Goal: Transaction & Acquisition: Purchase product/service

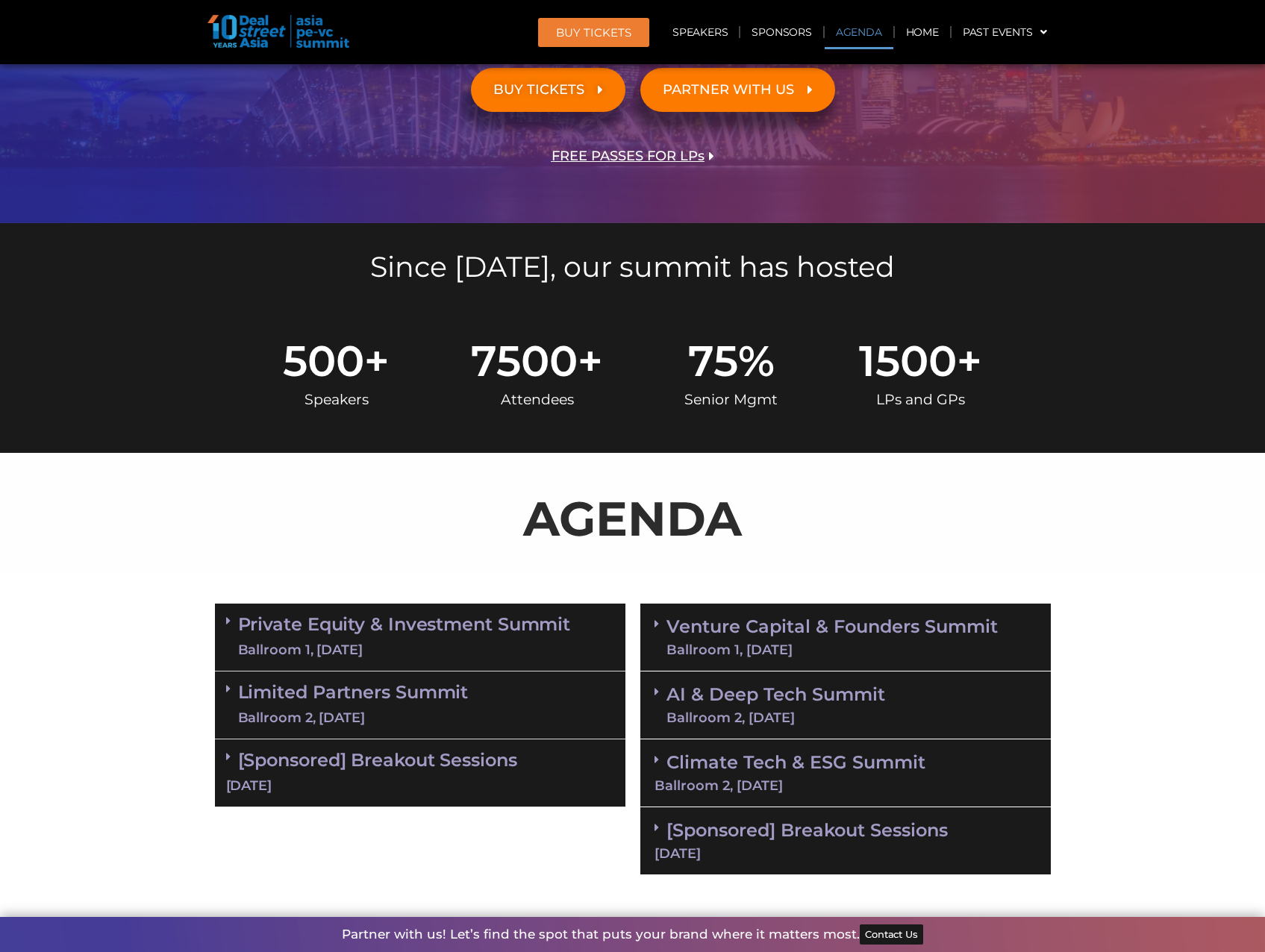
scroll to position [373, 0]
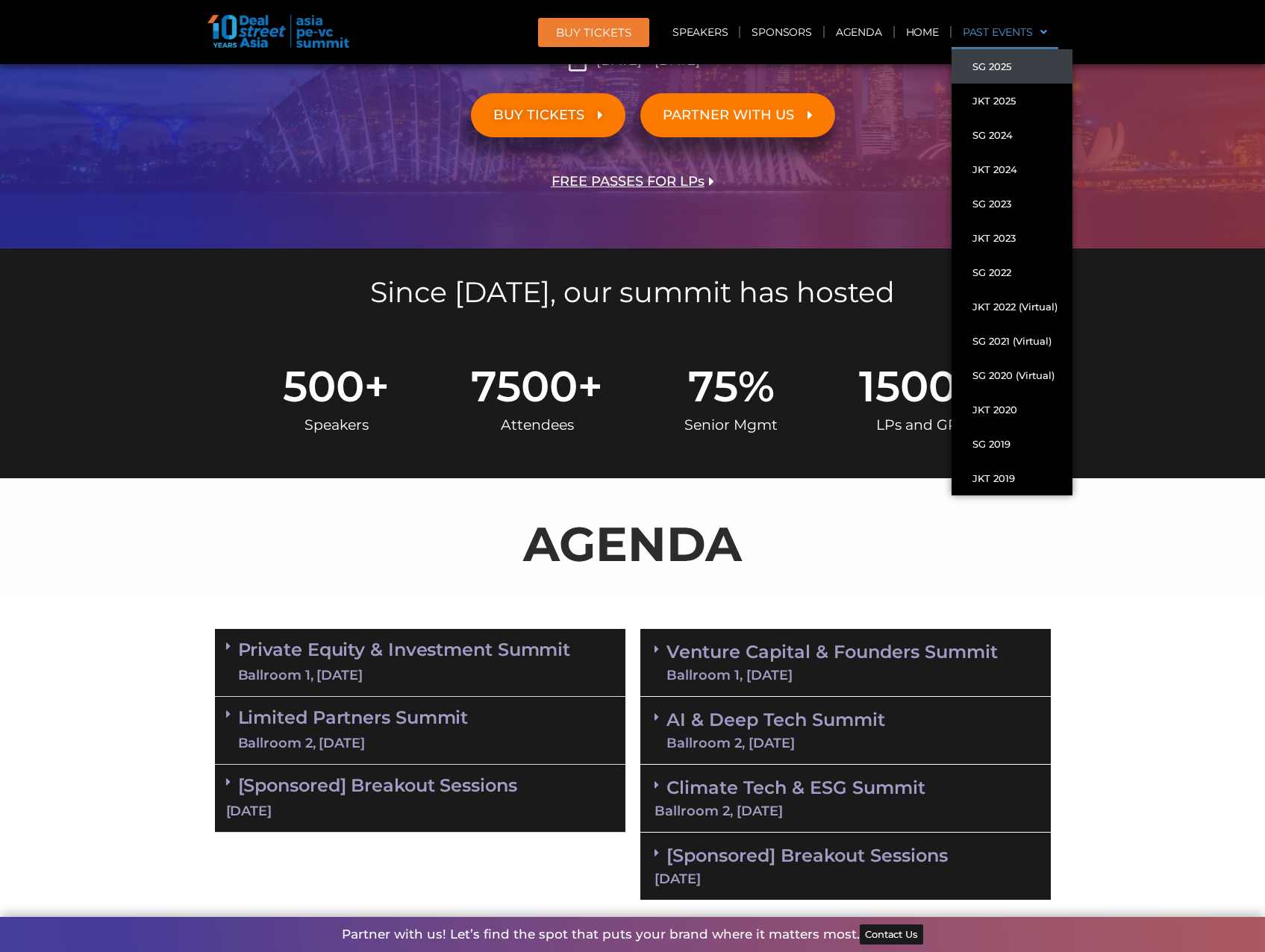
click at [1023, 33] on link "Past Events" at bounding box center [1004, 32] width 107 height 34
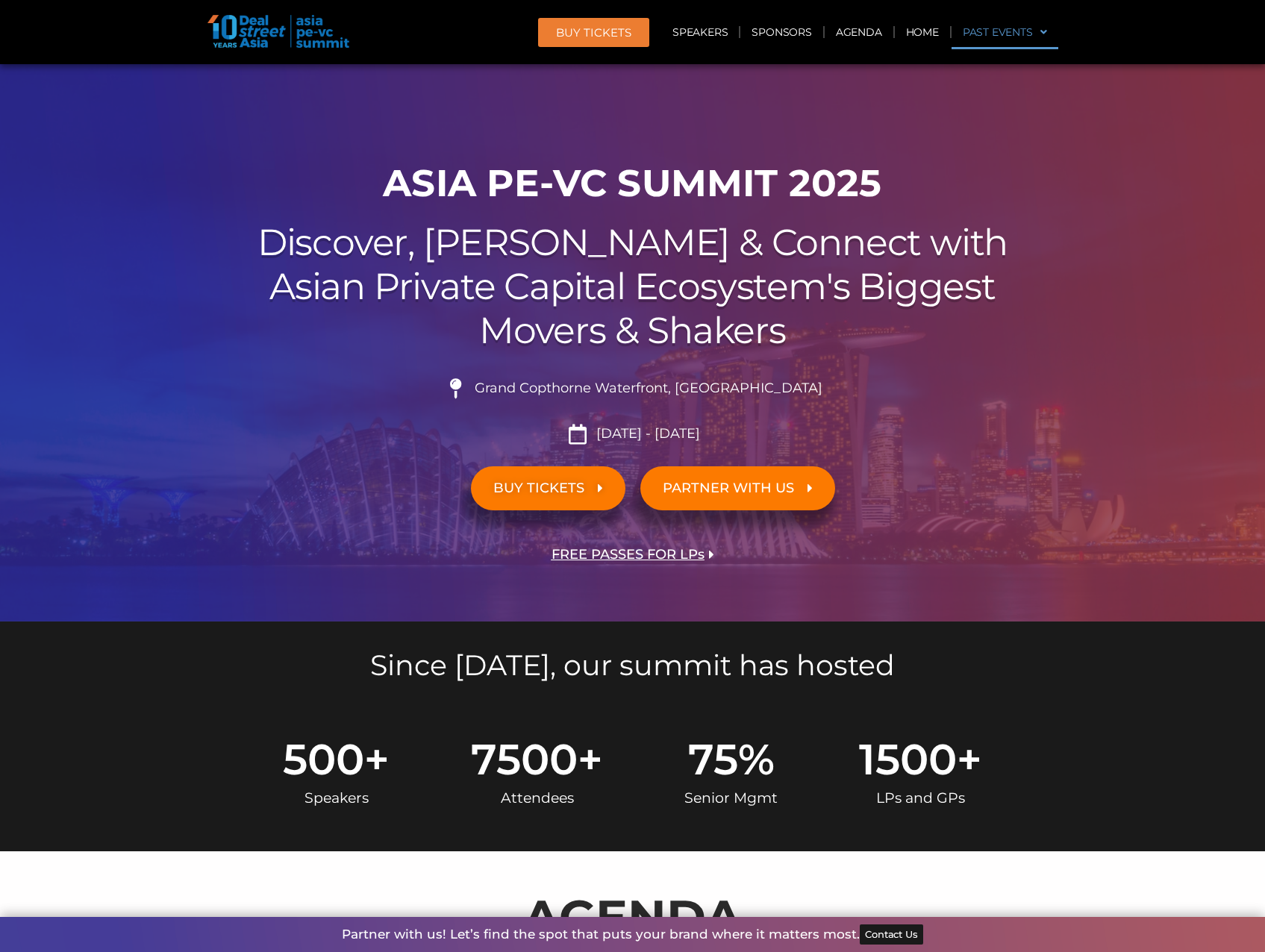
click at [1023, 33] on link "Past Events" at bounding box center [1004, 32] width 107 height 34
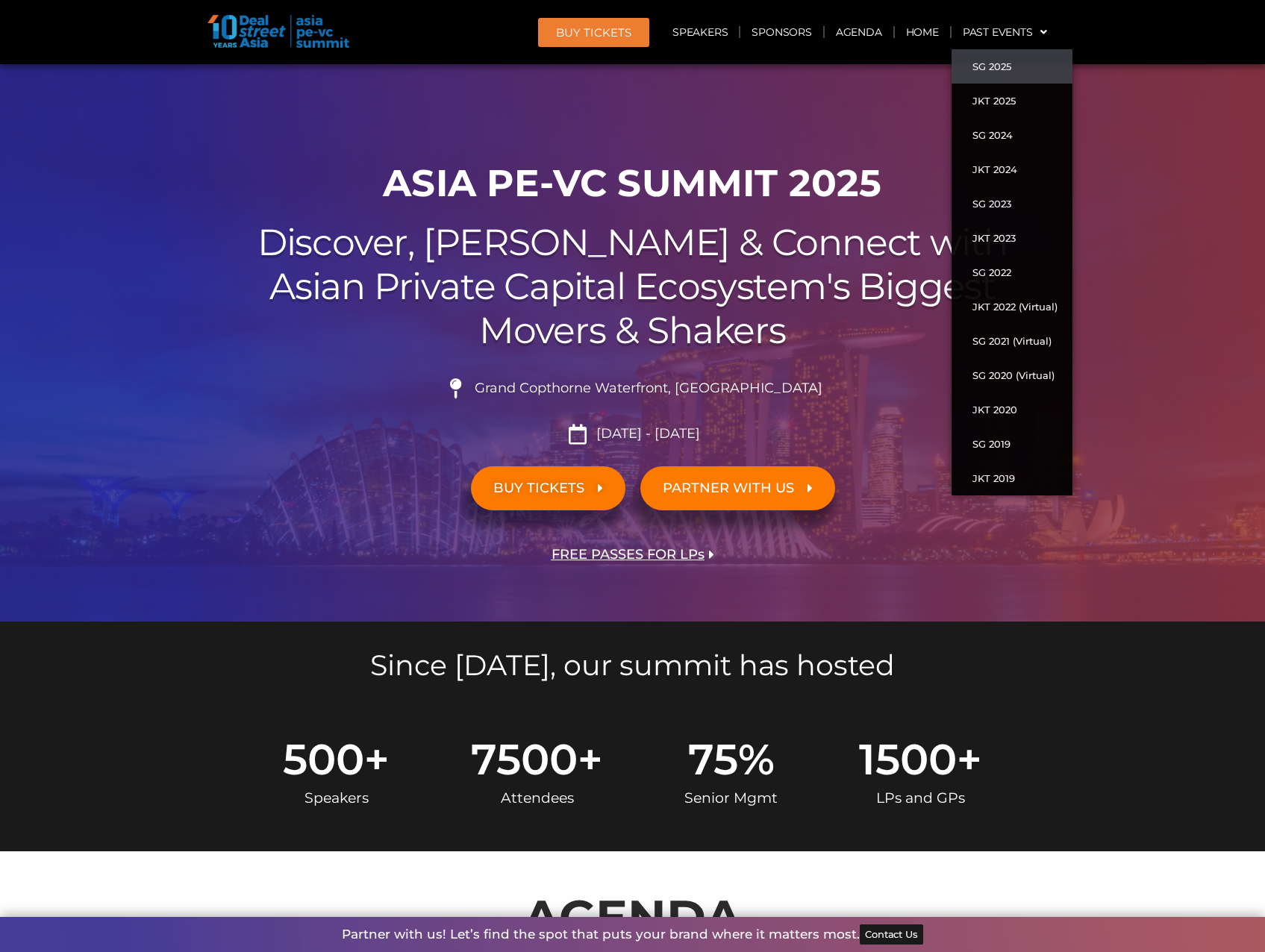
click at [298, 40] on img at bounding box center [278, 31] width 142 height 33
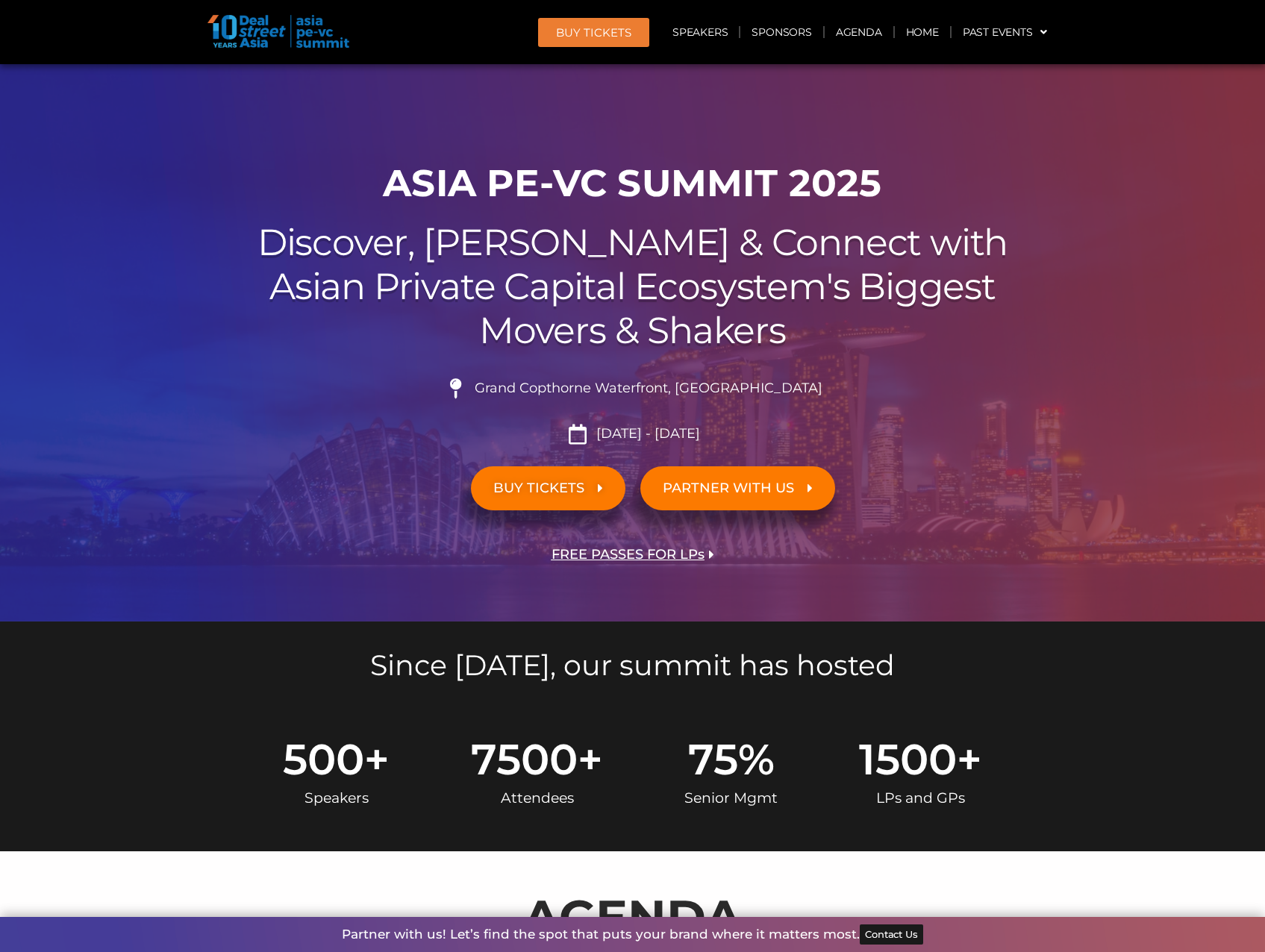
click at [248, 23] on img at bounding box center [278, 31] width 142 height 33
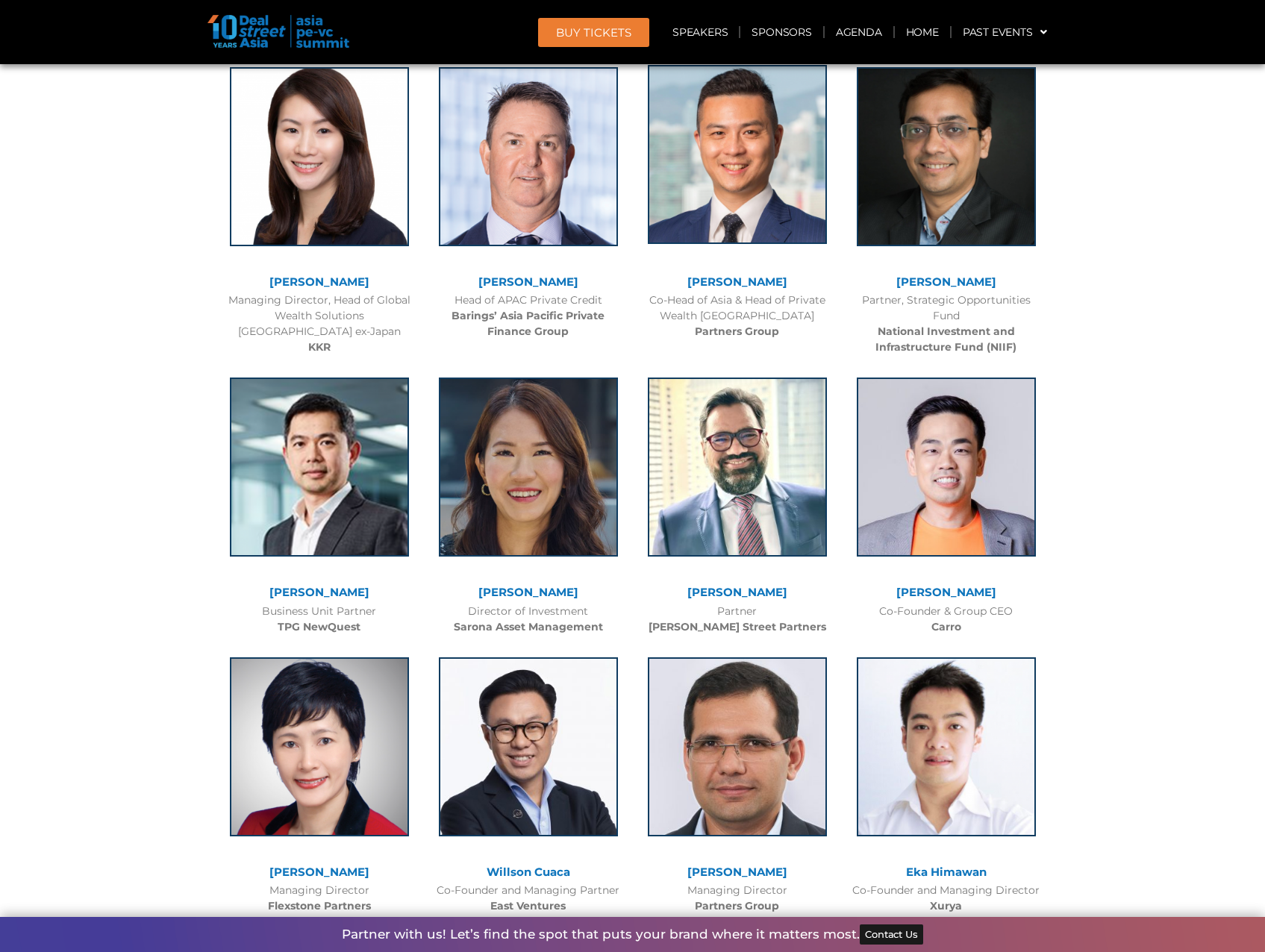
scroll to position [2611, 0]
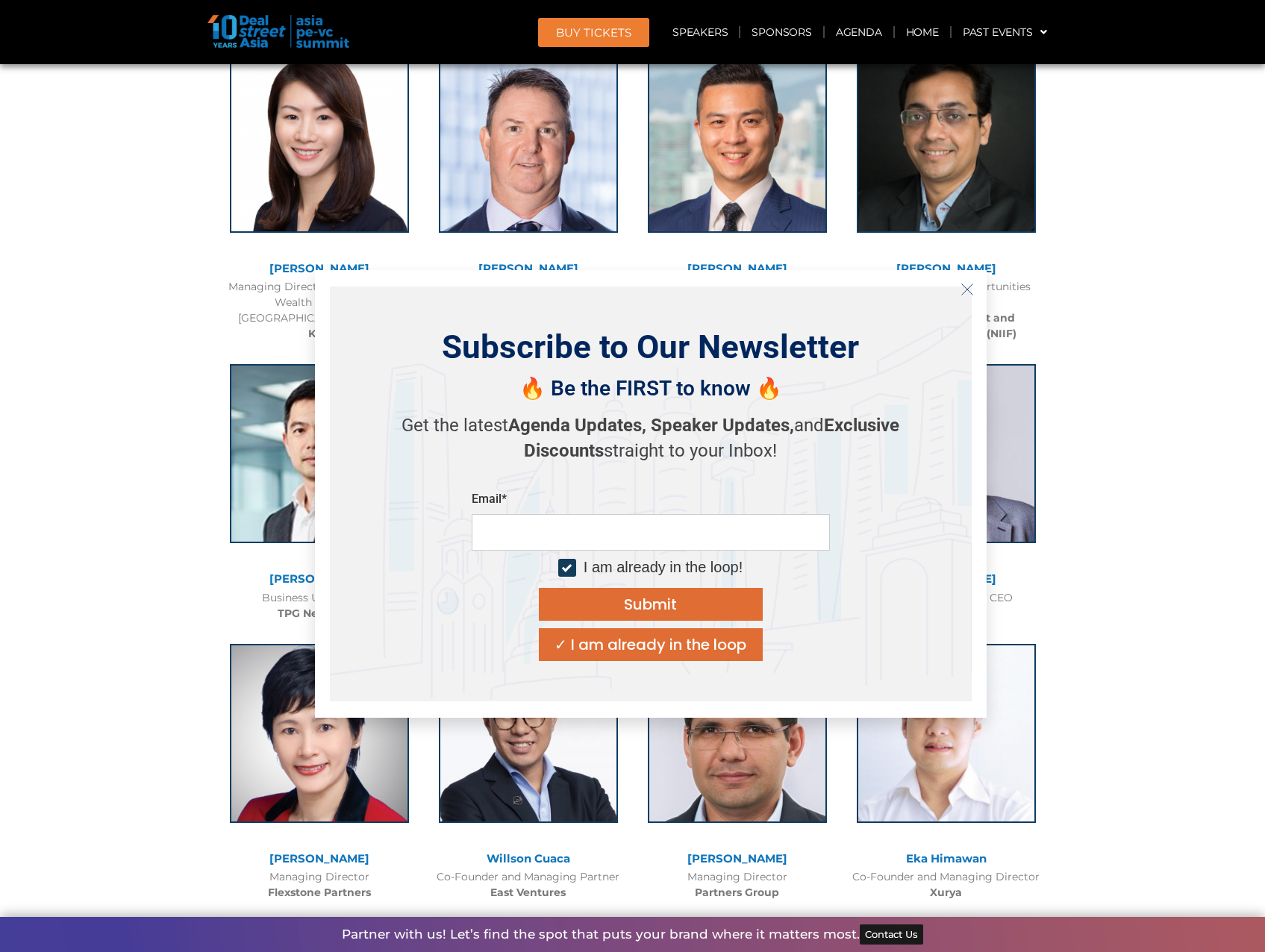
click at [970, 291] on icon "Close" at bounding box center [967, 289] width 13 height 13
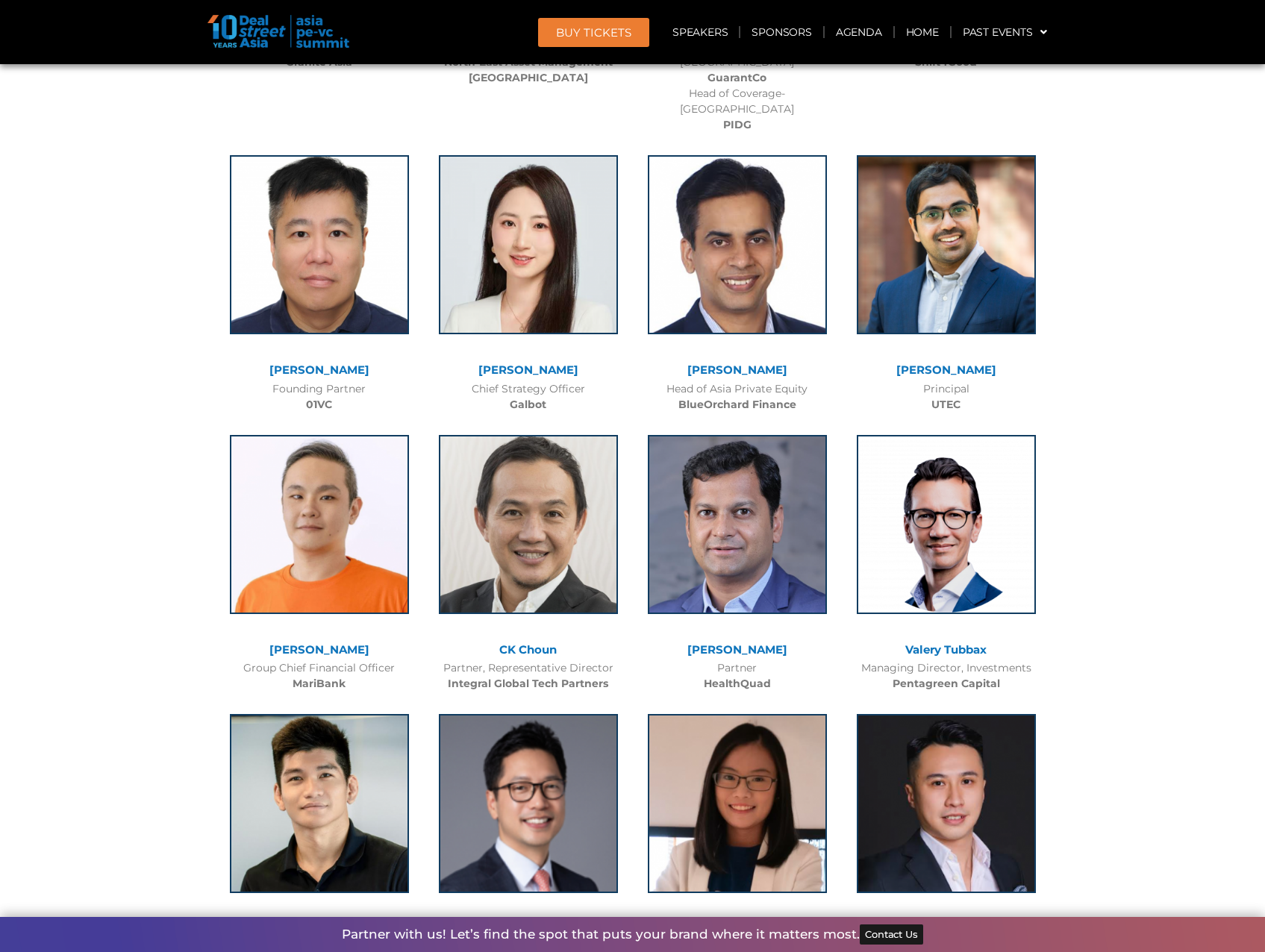
scroll to position [8505, 0]
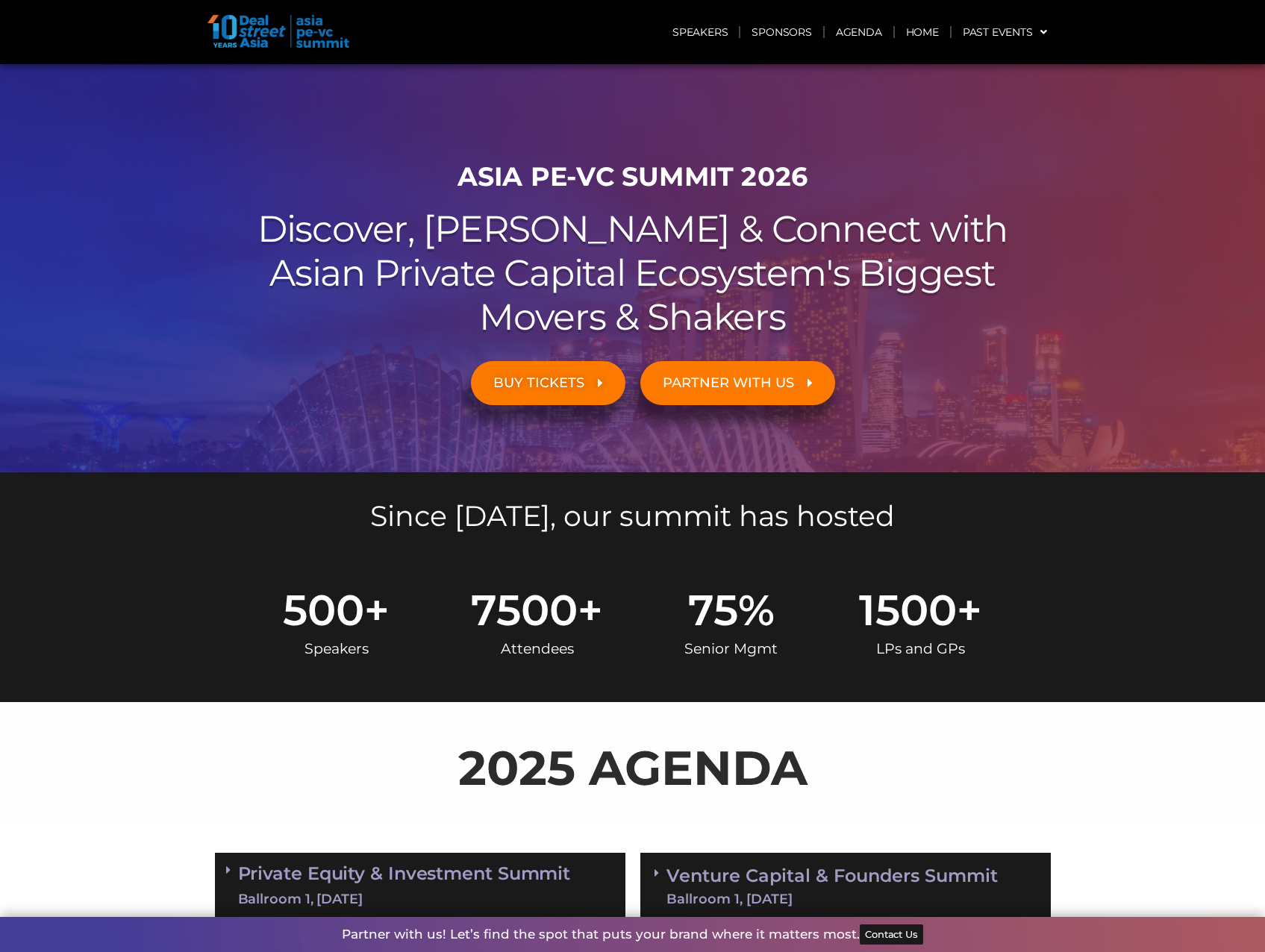
click at [567, 385] on span "BUY TICKETS" at bounding box center [538, 383] width 91 height 14
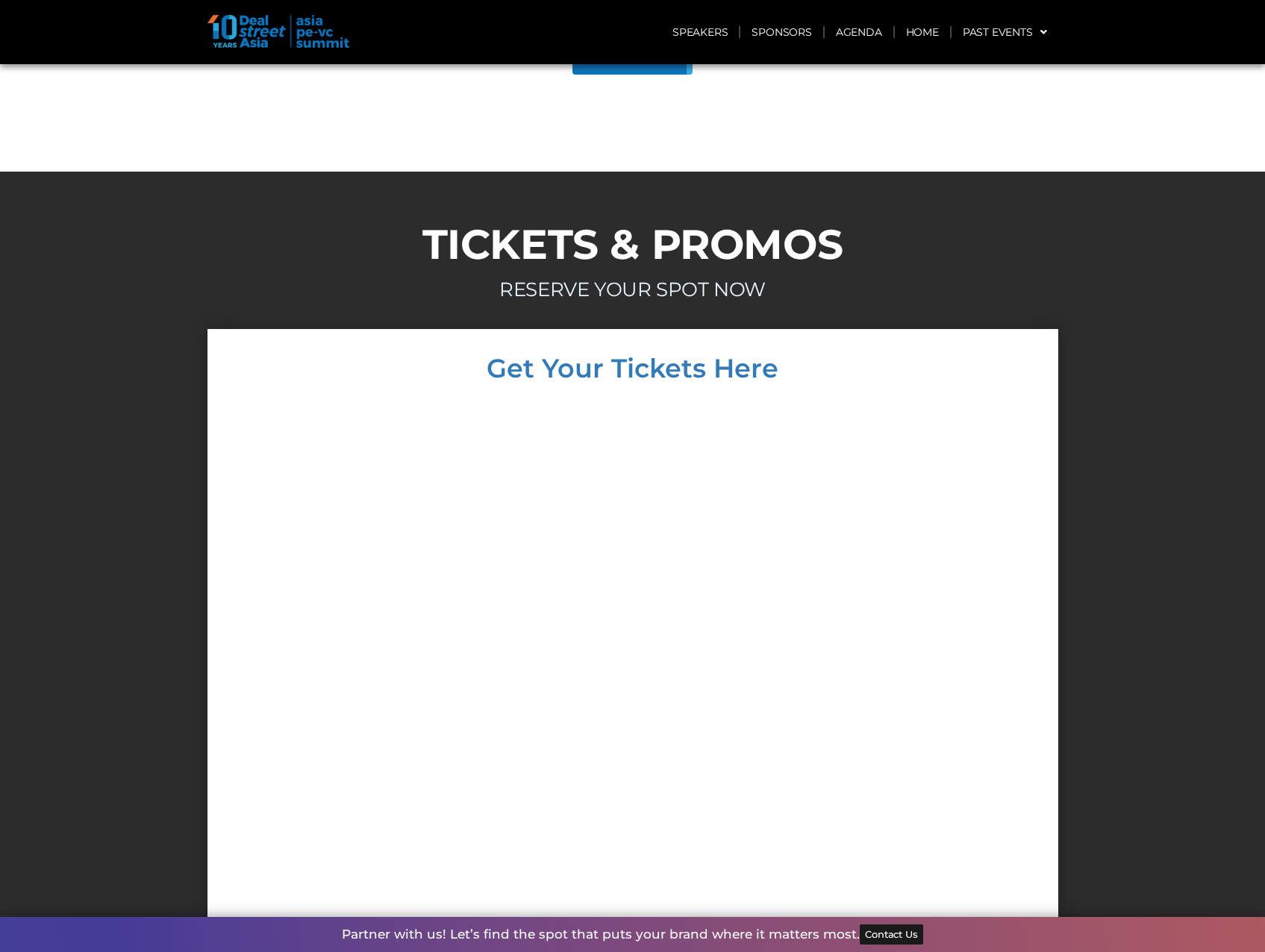
scroll to position [7024, 0]
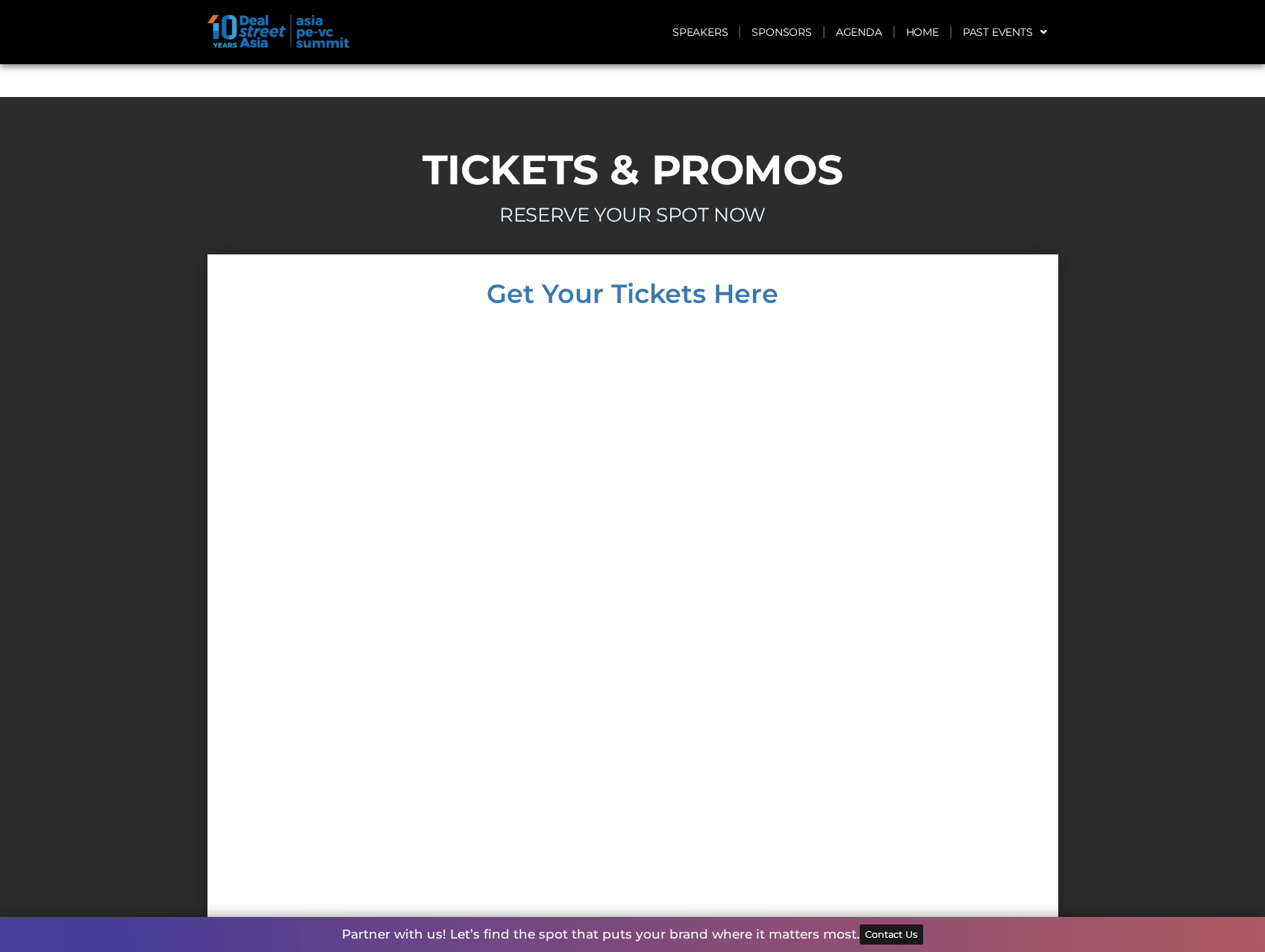
click at [930, 468] on div at bounding box center [633, 610] width 821 height 577
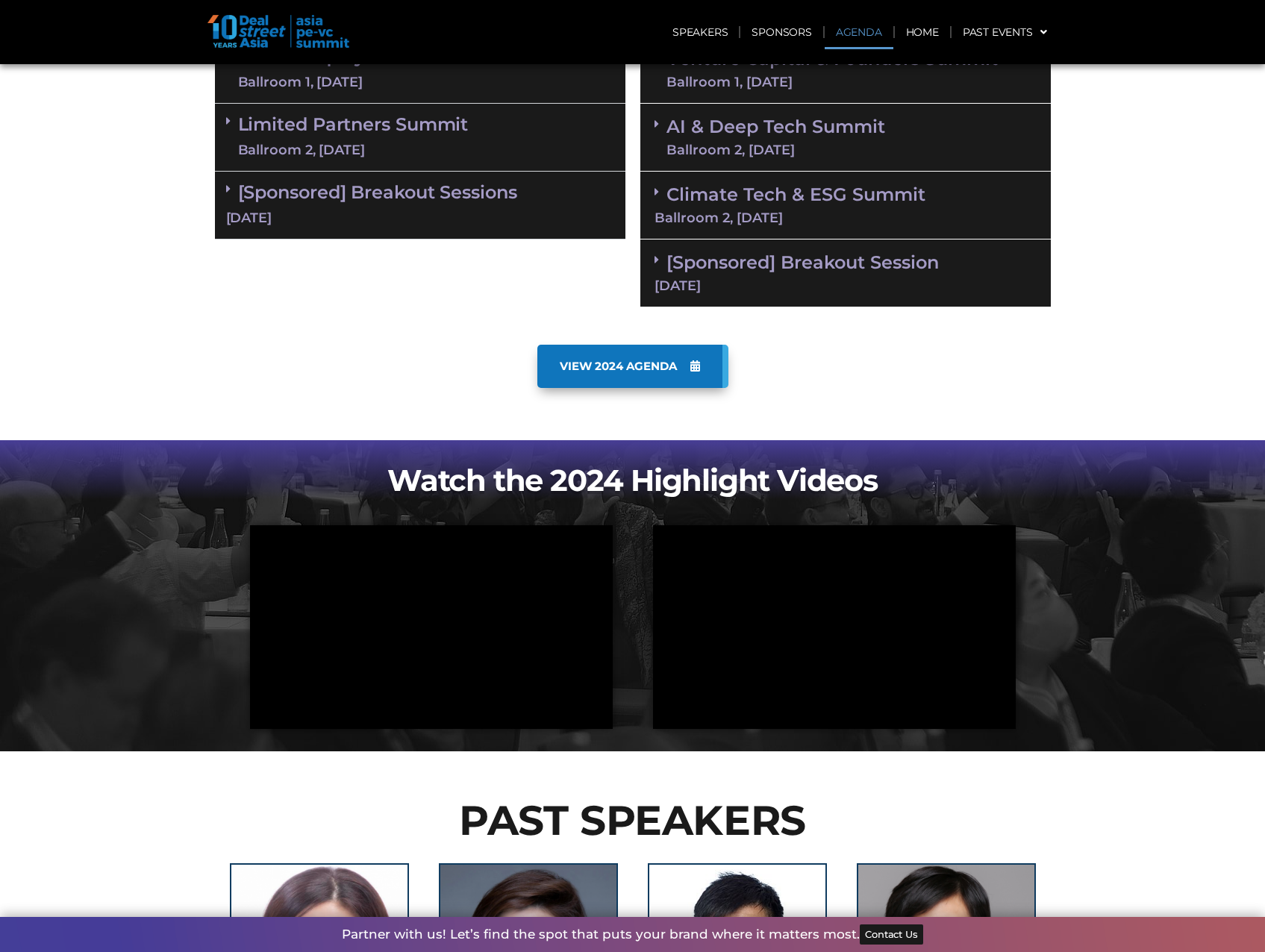
scroll to position [0, 0]
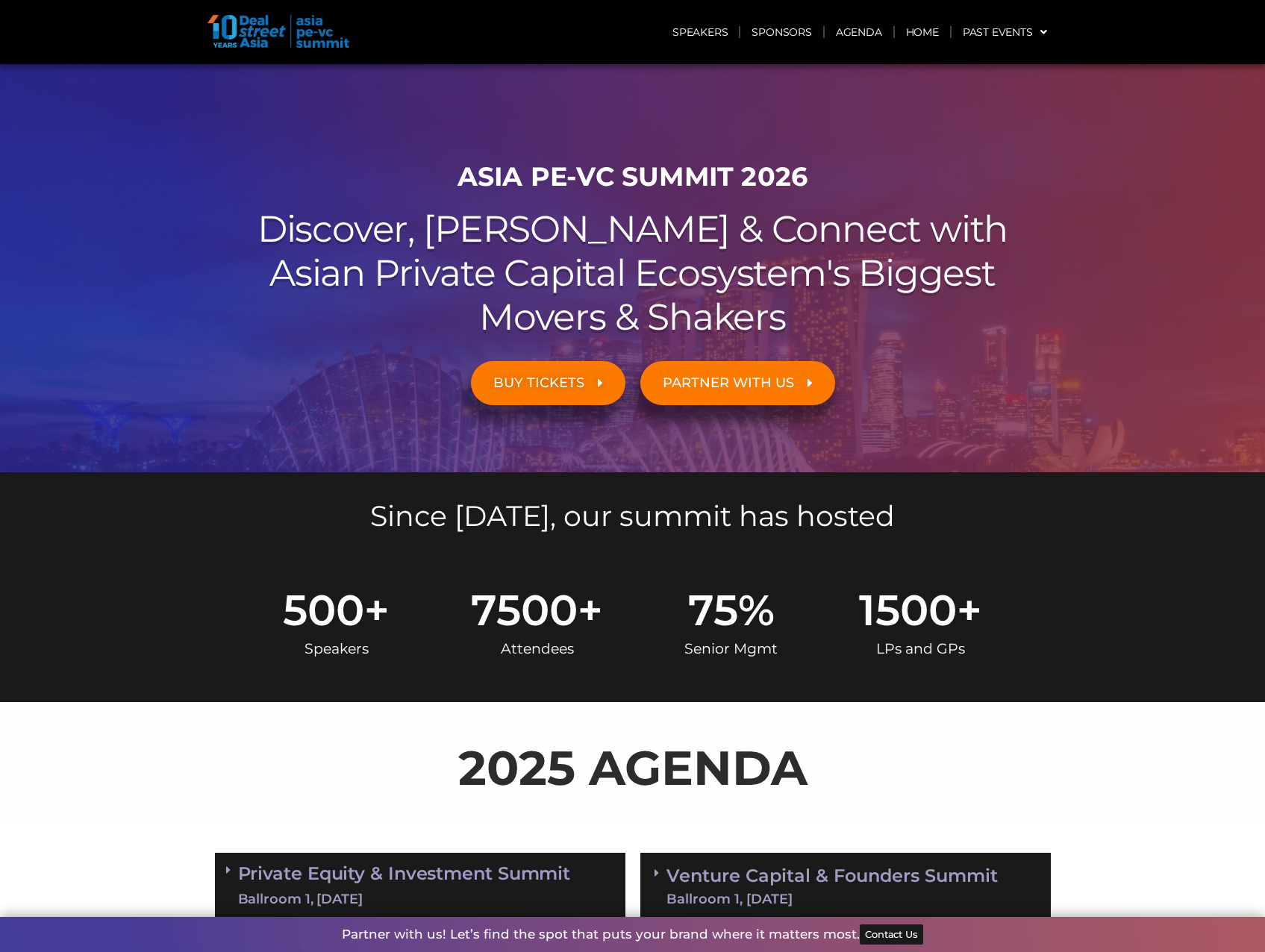
click at [585, 370] on link "BUY TICKETS" at bounding box center [548, 383] width 155 height 44
click at [553, 385] on span "BUY TICKETS" at bounding box center [538, 383] width 91 height 14
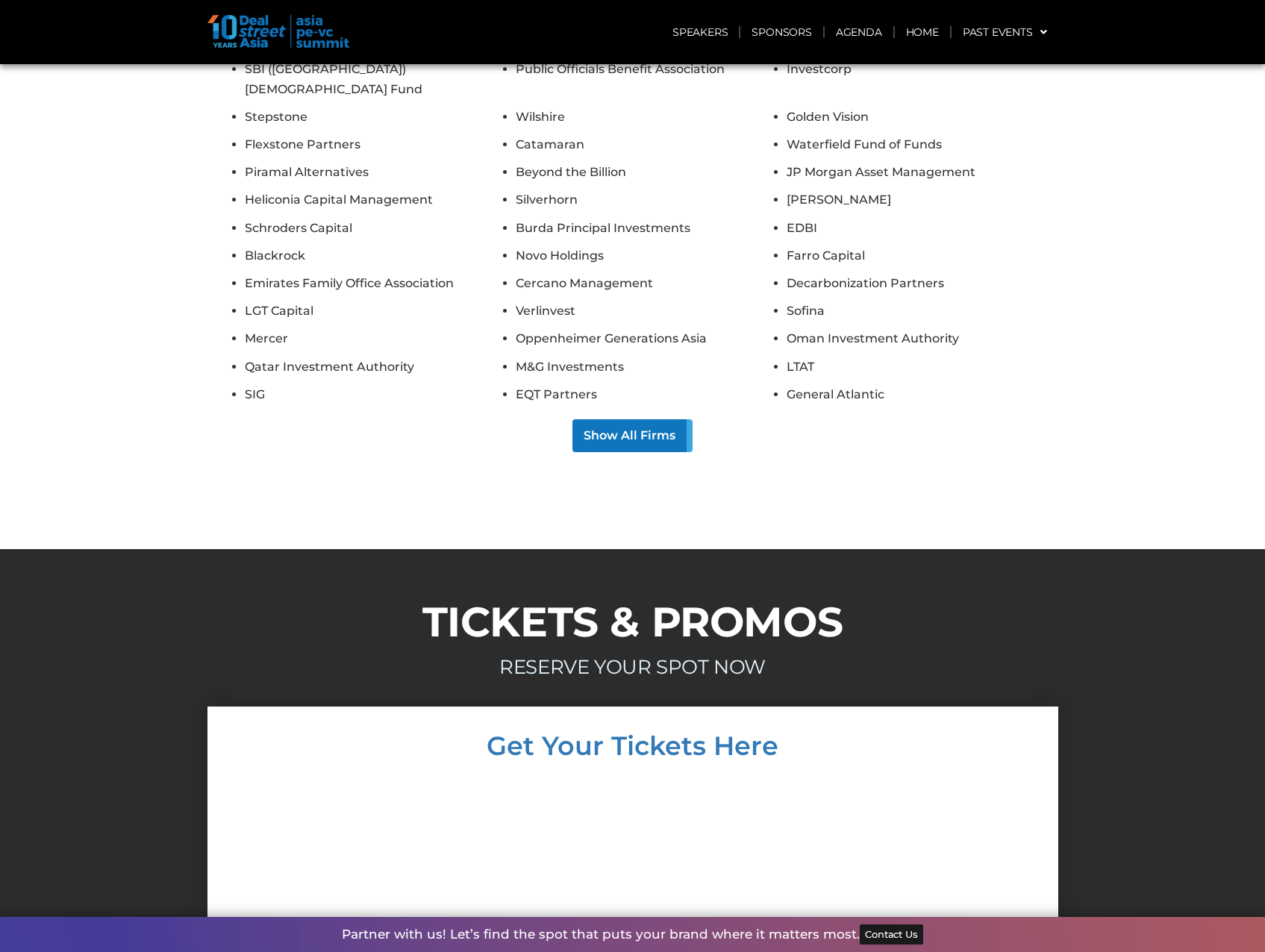
scroll to position [7179, 0]
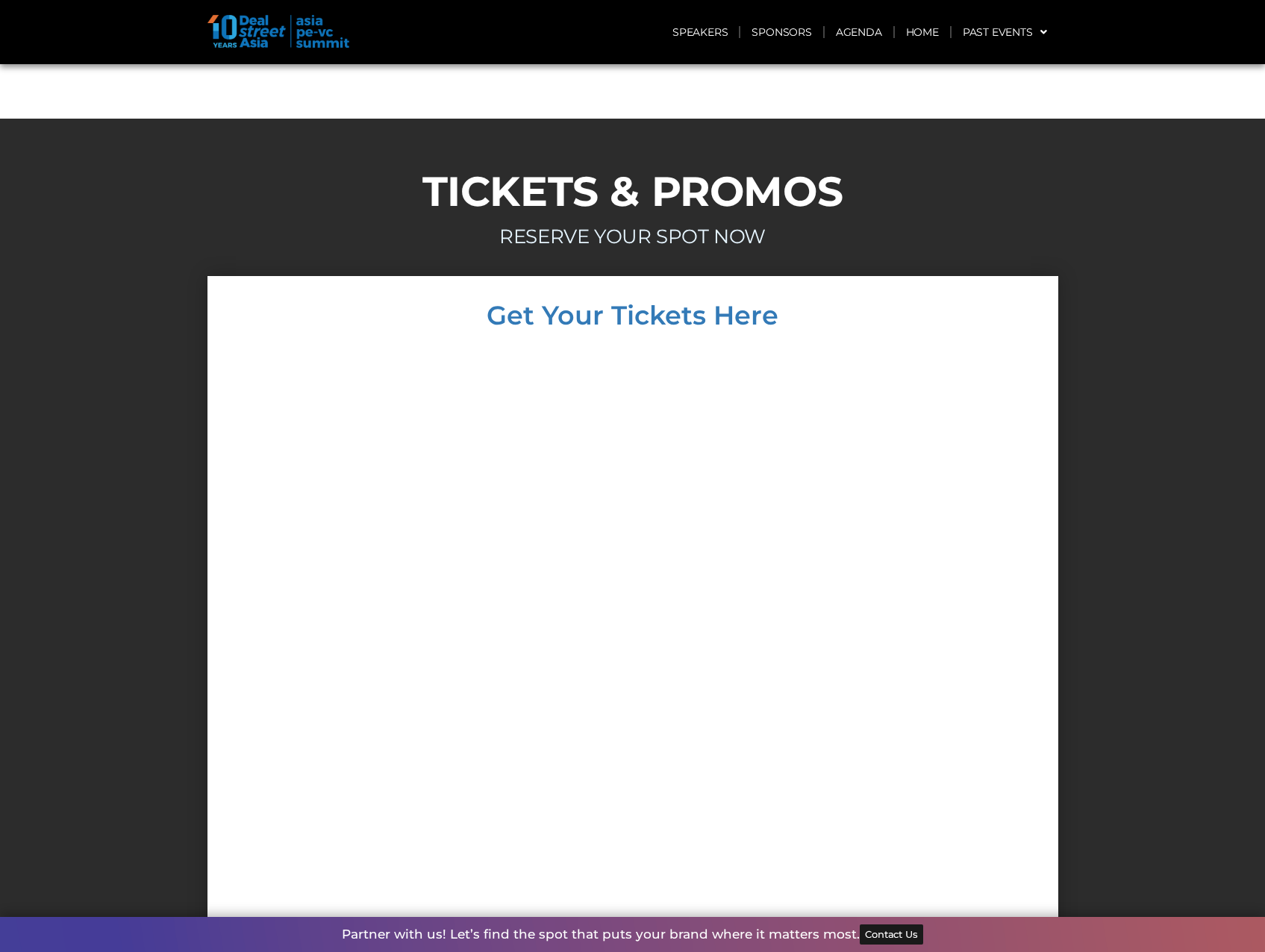
click at [286, 508] on div at bounding box center [633, 632] width 821 height 577
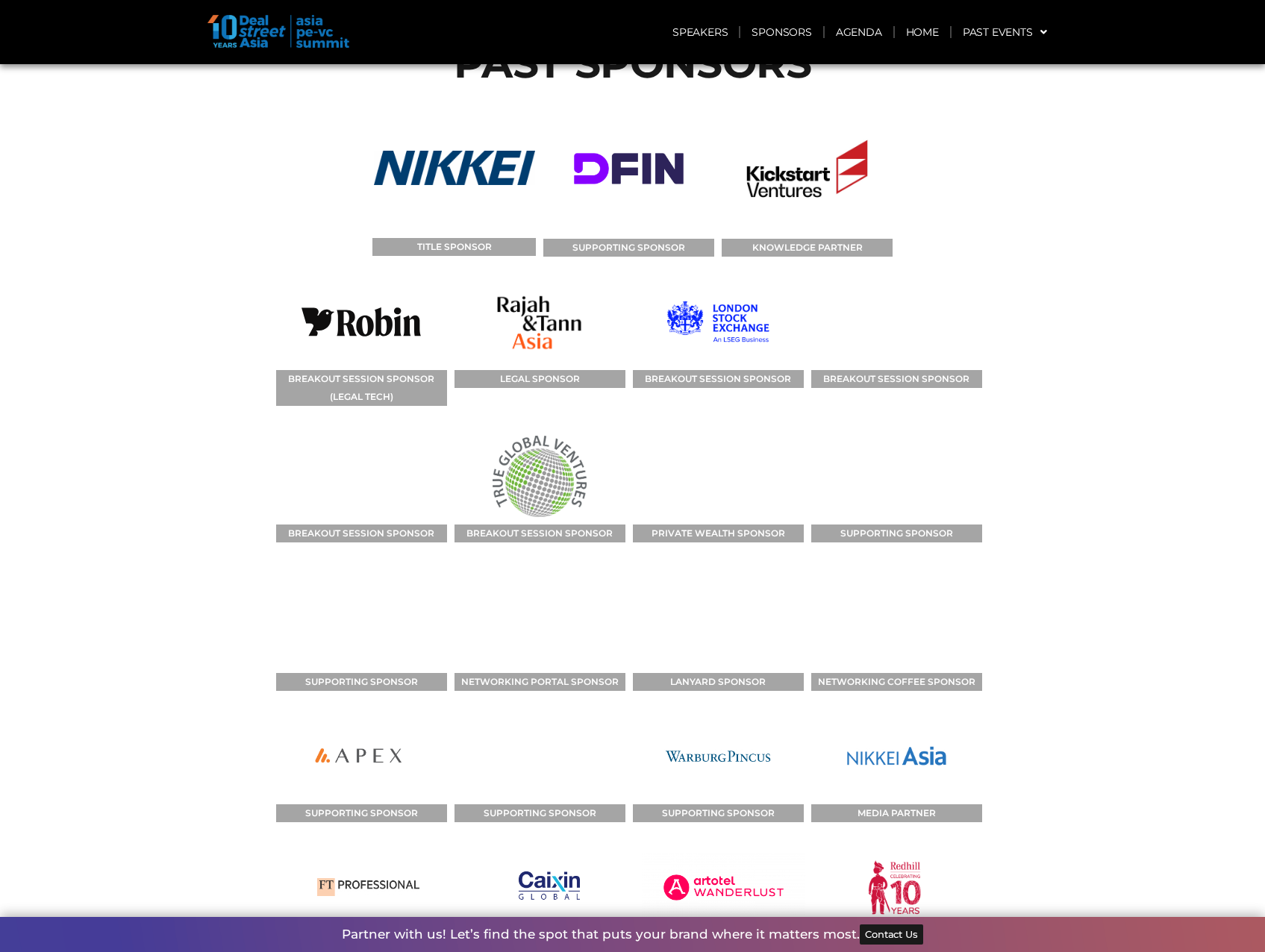
scroll to position [8821, 0]
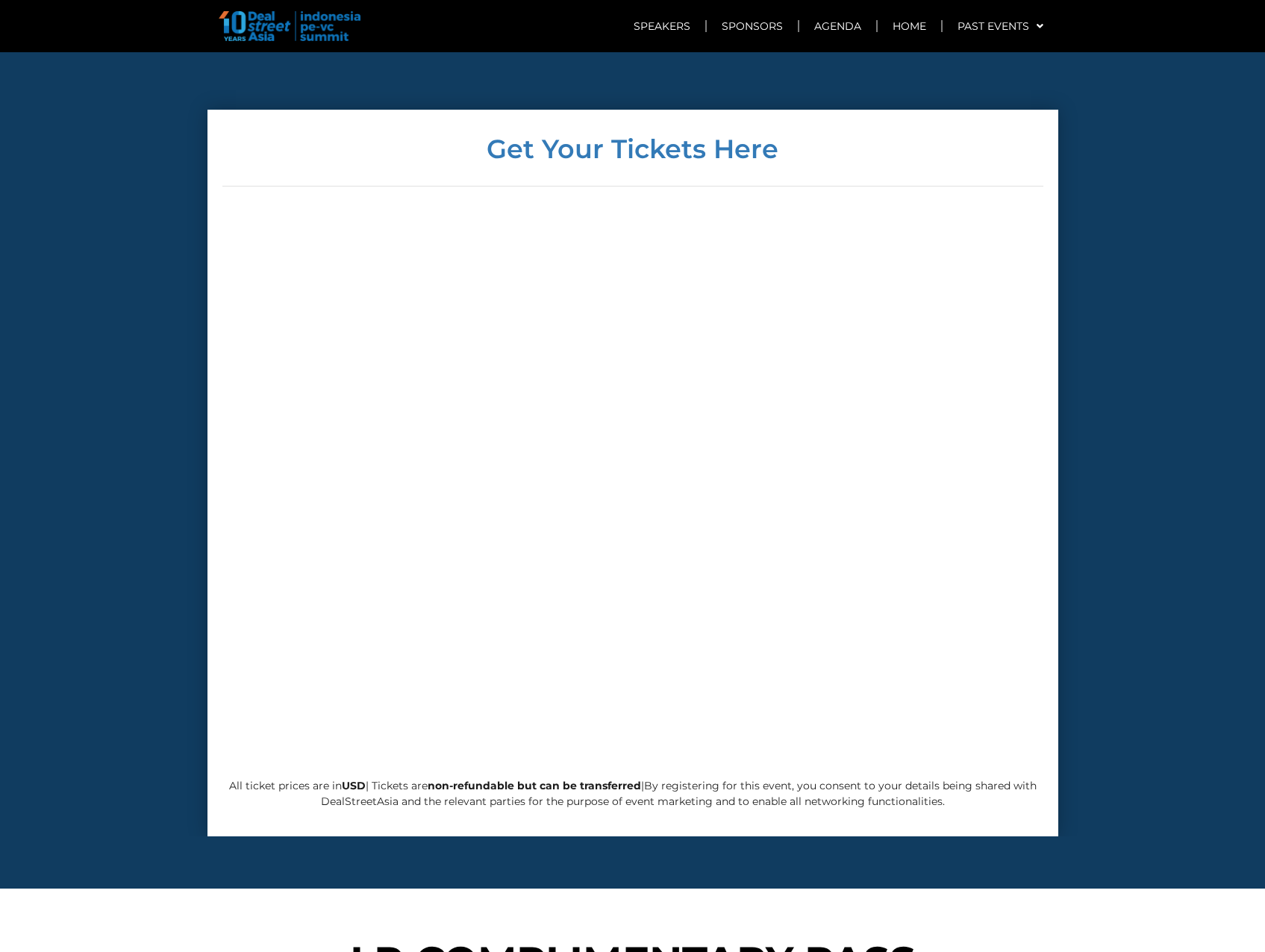
scroll to position [5094, 0]
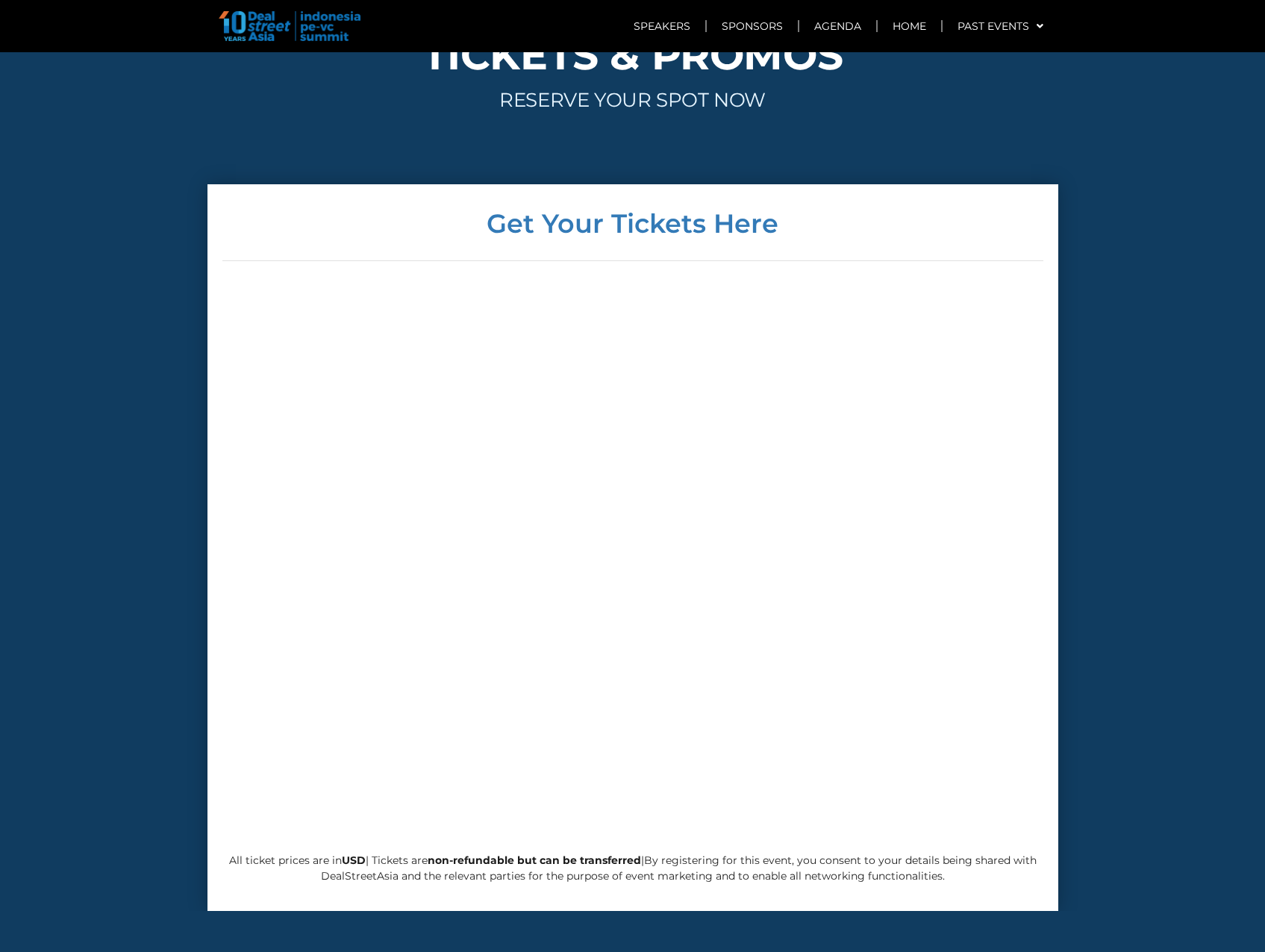
click at [922, 479] on div at bounding box center [633, 562] width 821 height 551
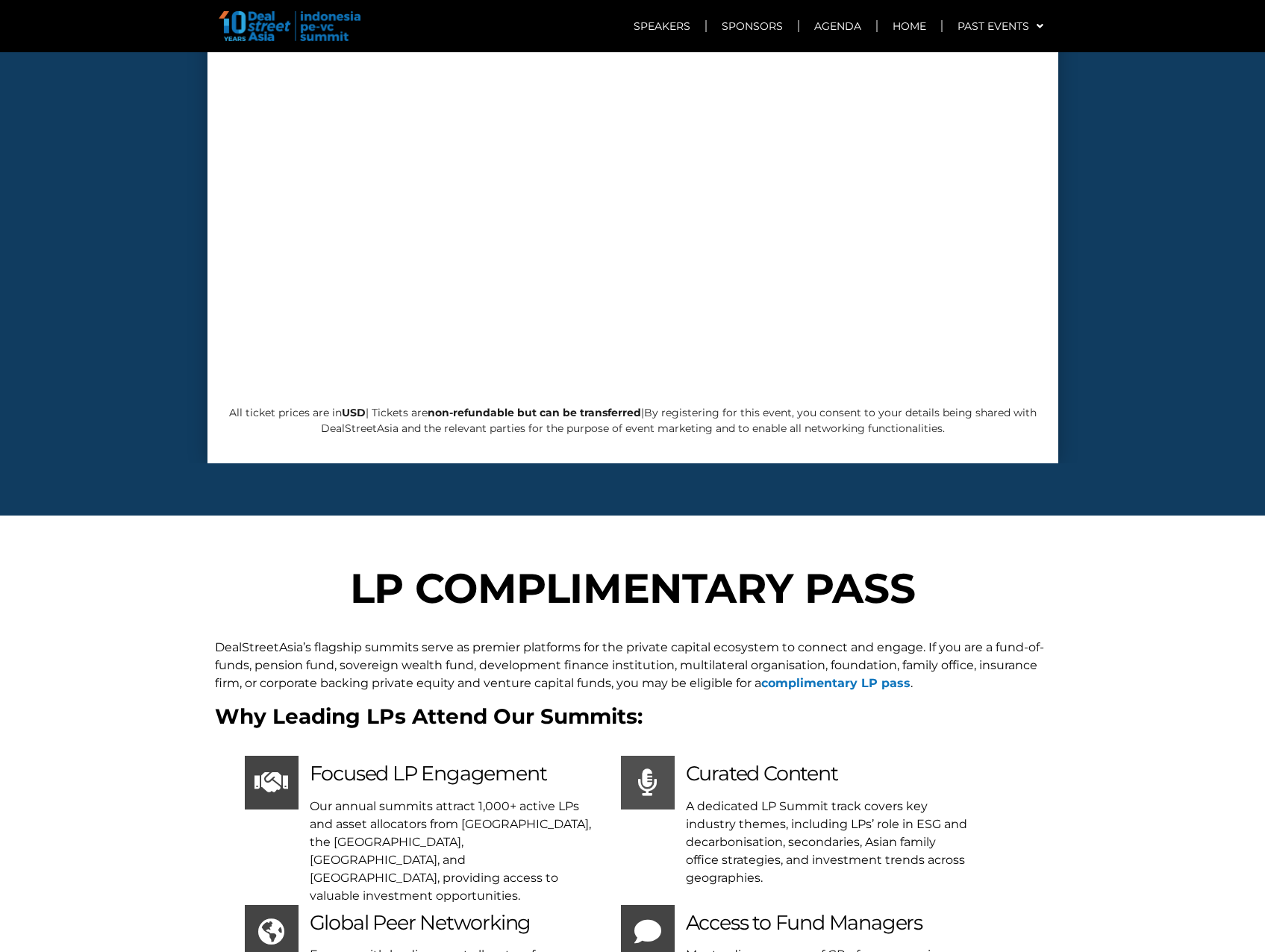
scroll to position [5617, 0]
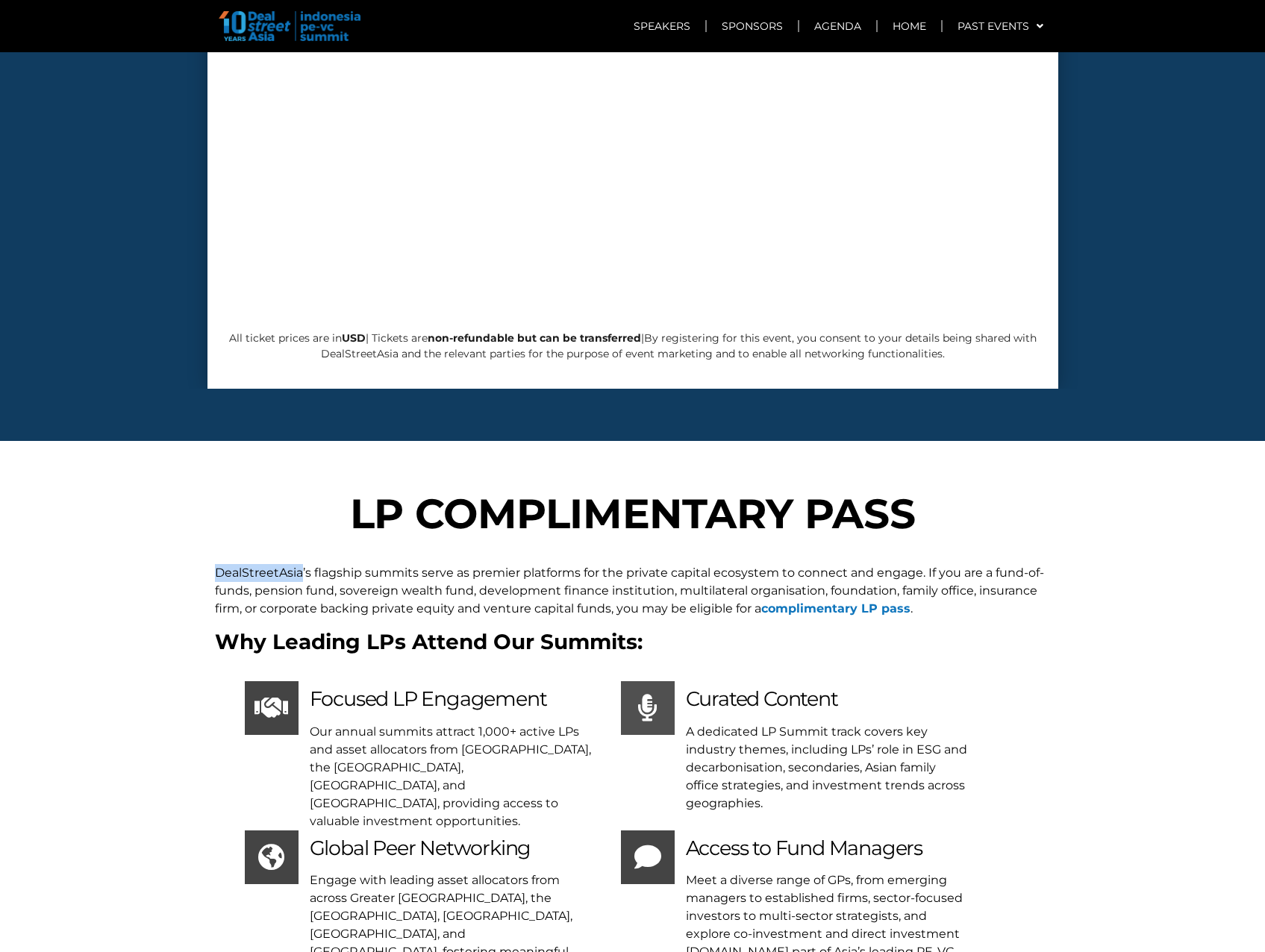
drag, startPoint x: 217, startPoint y: 496, endPoint x: 303, endPoint y: 497, distance: 86.0
click at [303, 564] on p "DealStreetAsia’s flagship summits serve as premier platforms for the private ca…" at bounding box center [633, 590] width 836 height 54
copy p "DealStreetAsia"
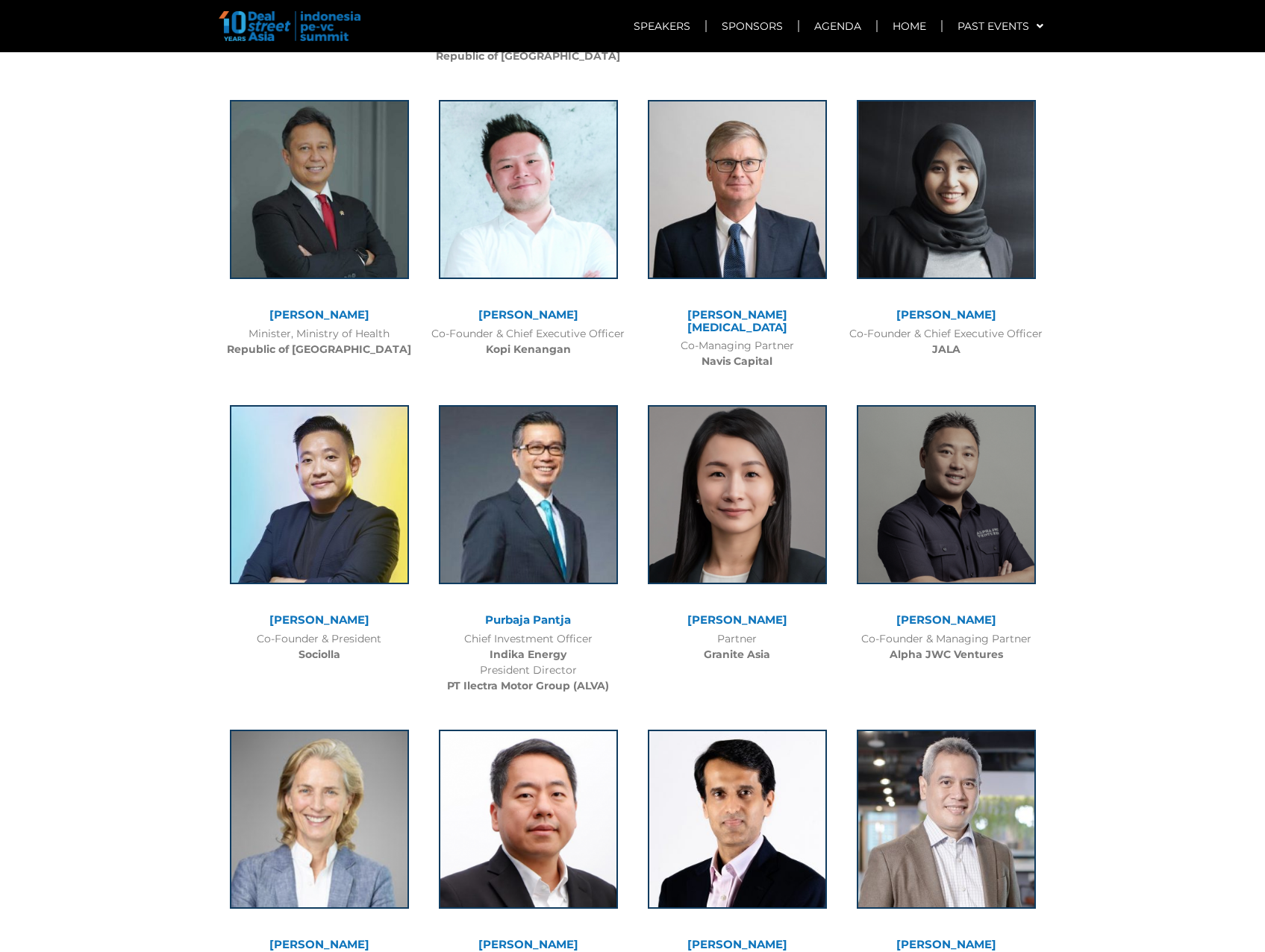
scroll to position [0, 0]
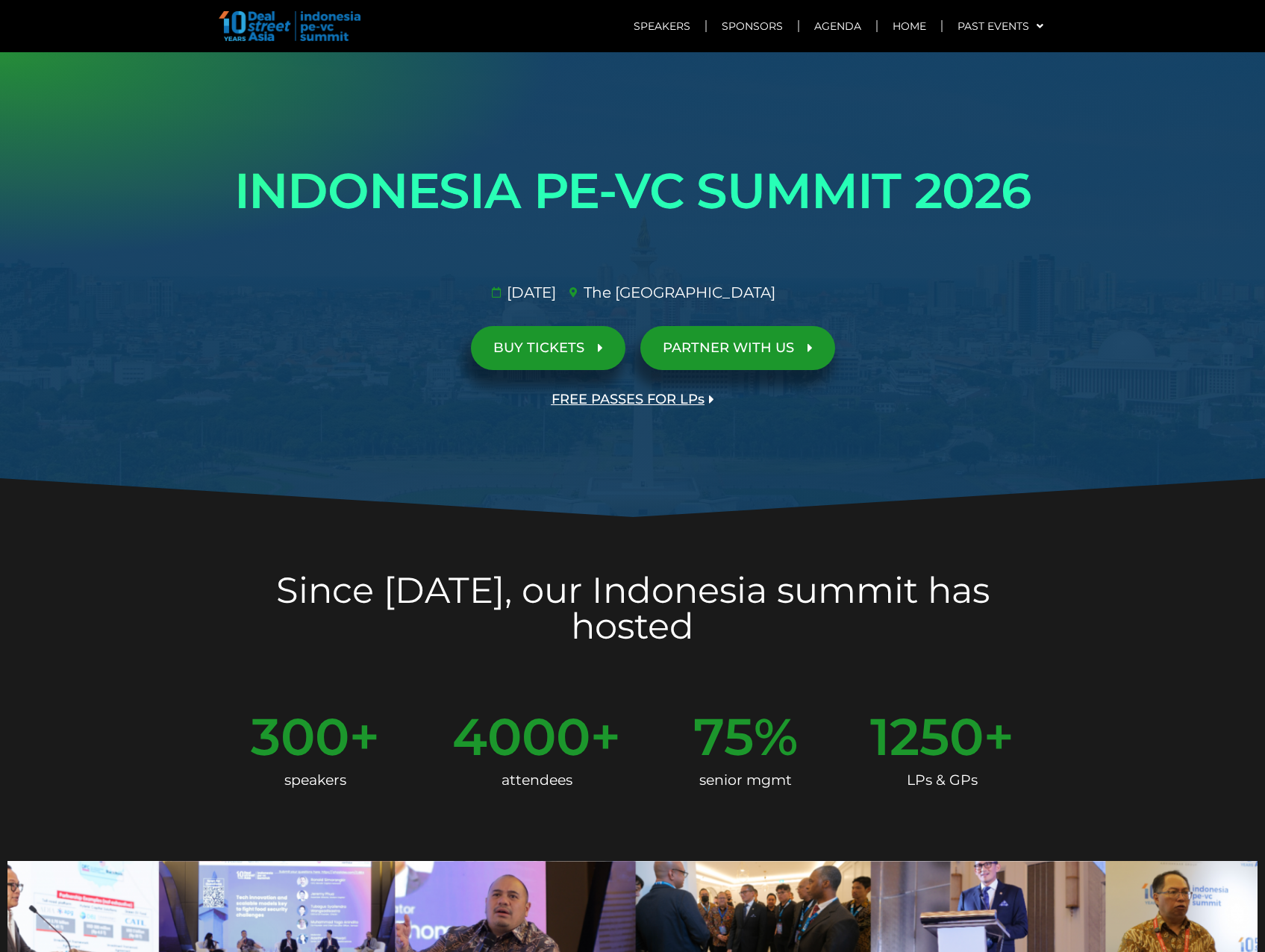
click at [548, 347] on span "BUY TICKETS" at bounding box center [538, 348] width 91 height 14
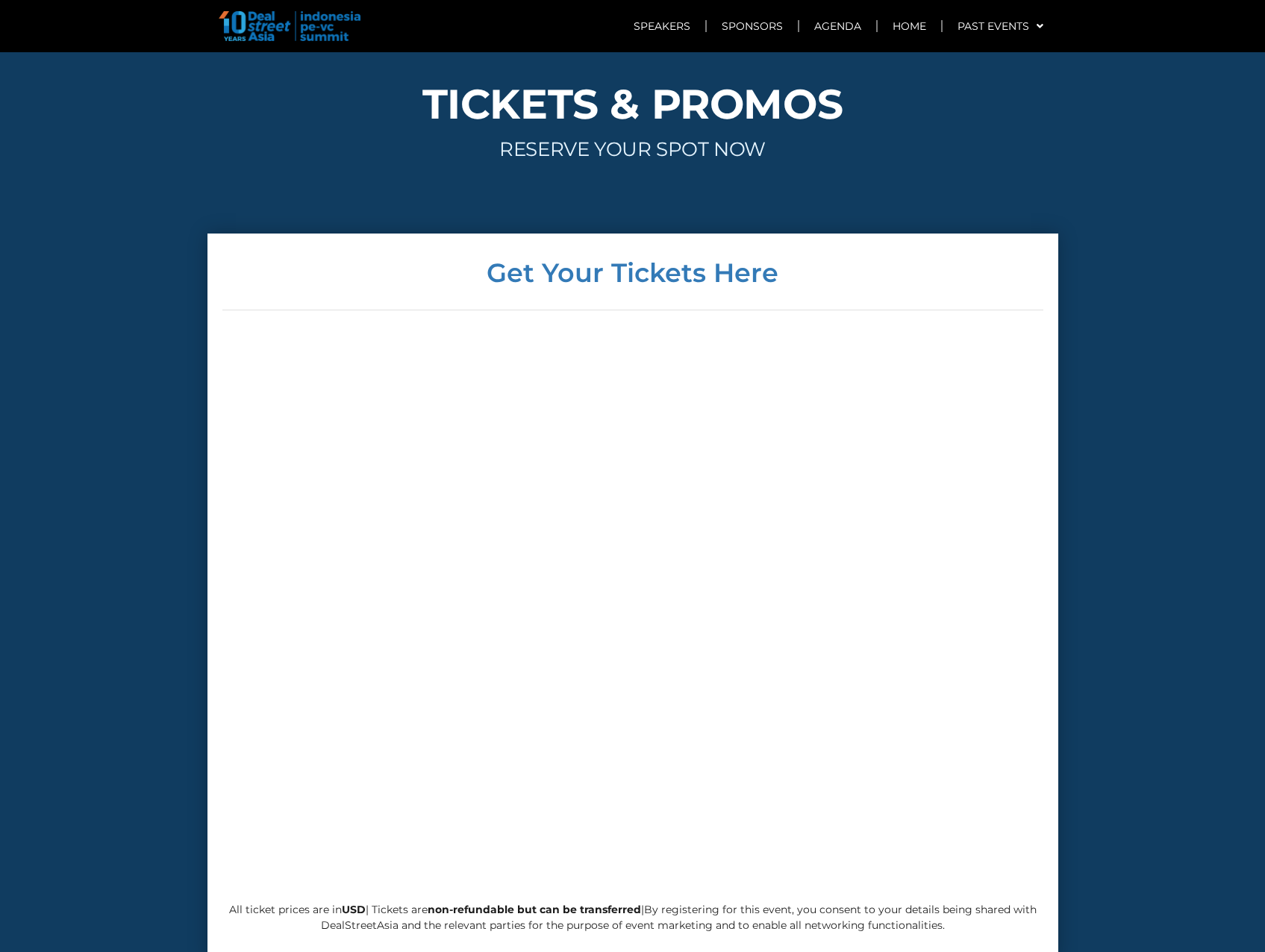
scroll to position [5071, 0]
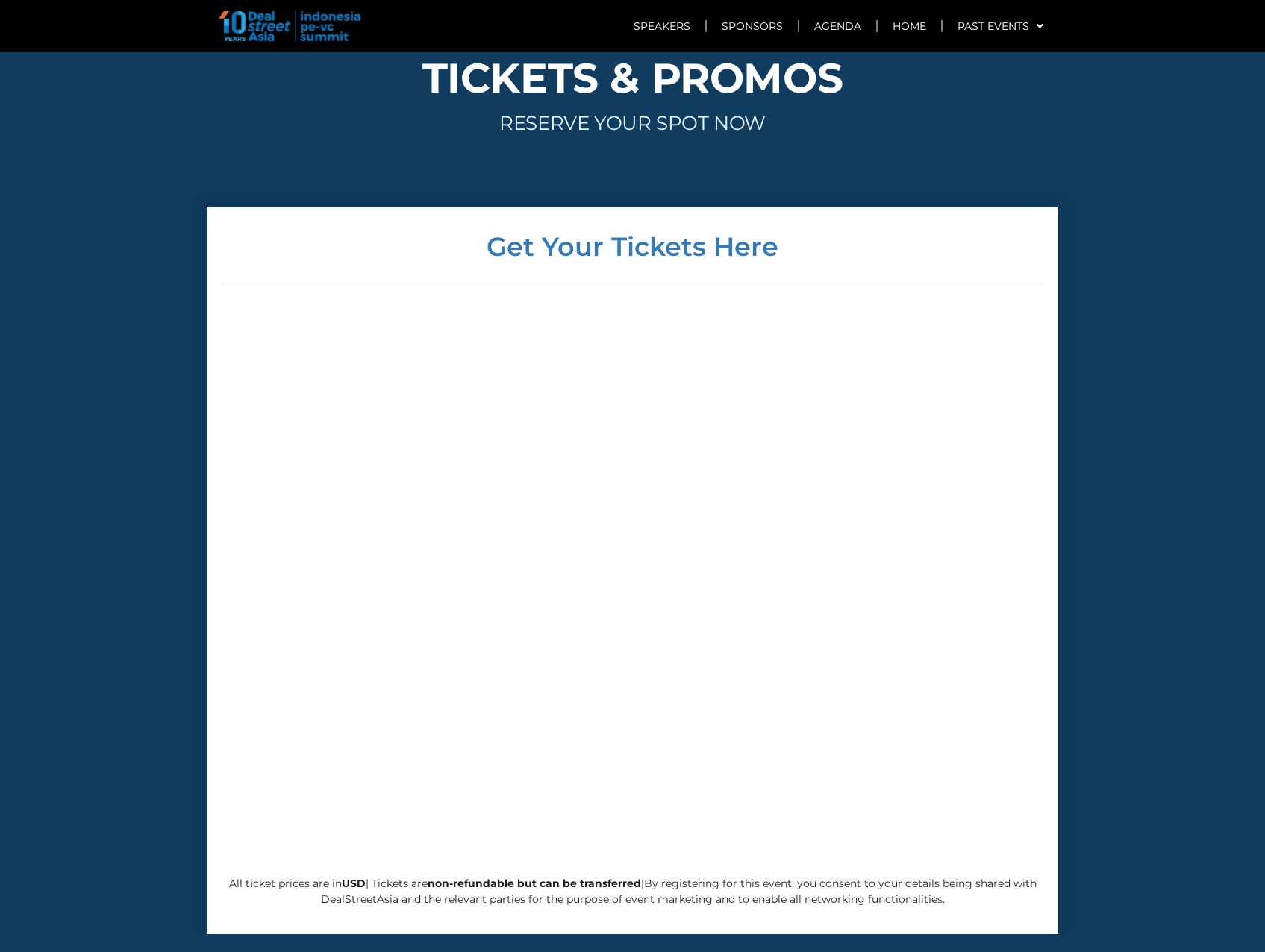
scroll to position [3738, 0]
